Goal: Task Accomplishment & Management: Use online tool/utility

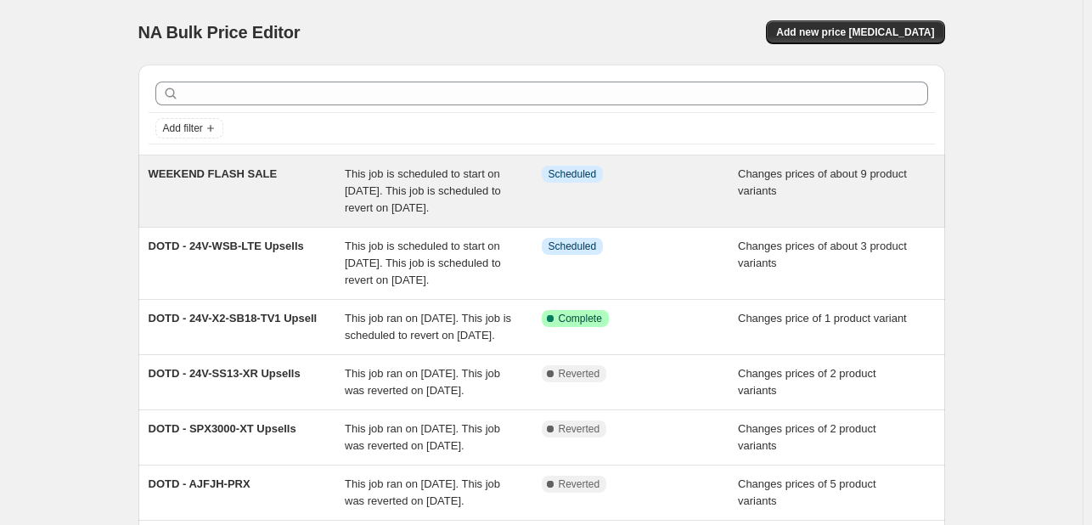
click at [172, 191] on div "WEEKEND FLASH SALE" at bounding box center [247, 191] width 197 height 51
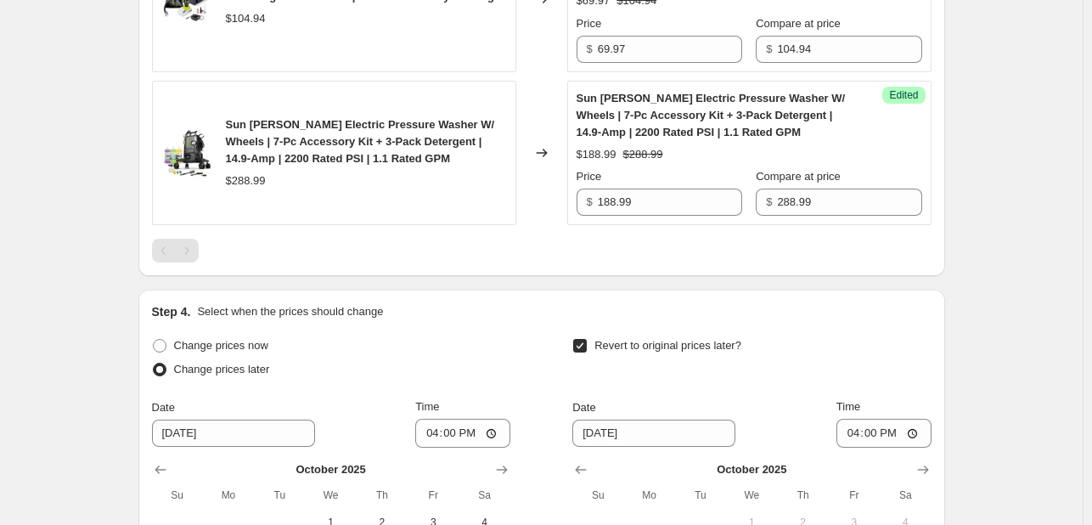
scroll to position [2038, 0]
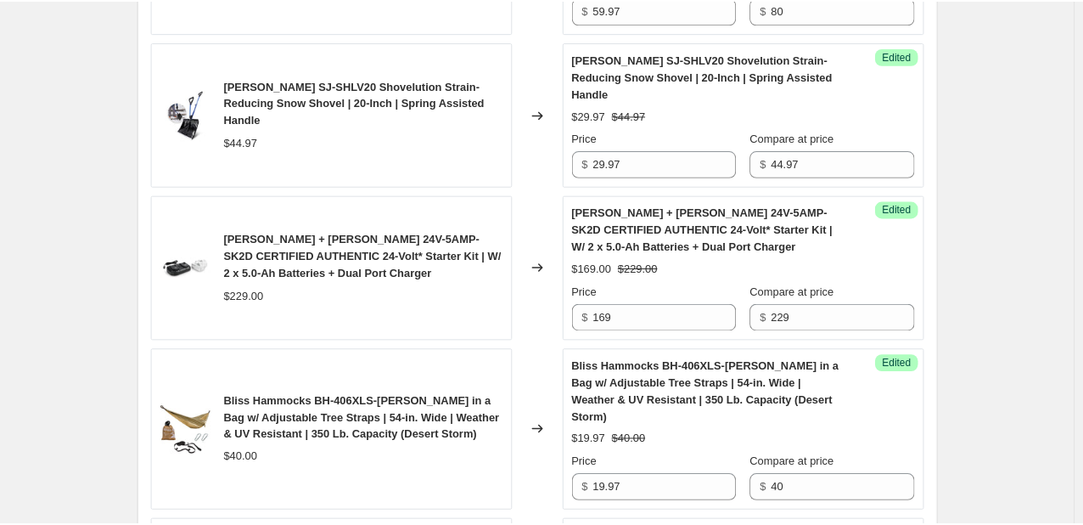
scroll to position [340, 0]
